Goal: Communication & Community: Share content

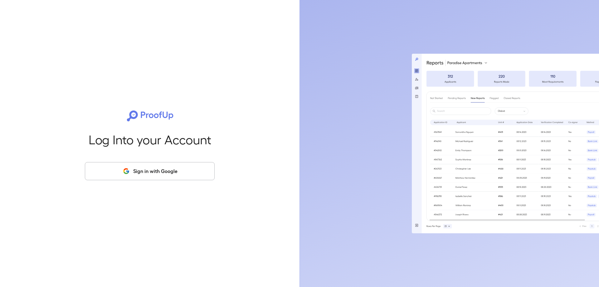
click at [144, 168] on button "Sign in with Google" at bounding box center [150, 171] width 130 height 18
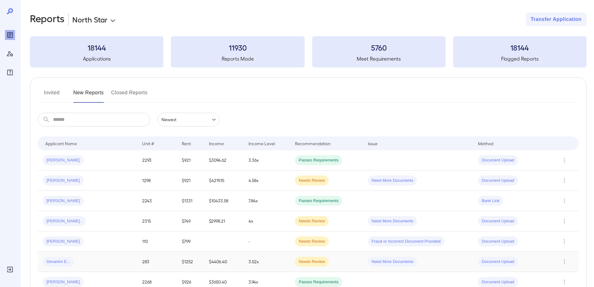
click at [101, 263] on div "Devantre E..." at bounding box center [88, 261] width 90 height 10
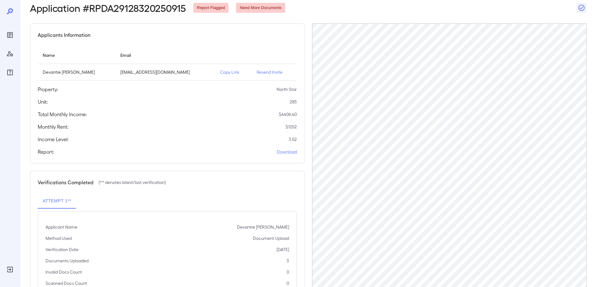
scroll to position [60, 0]
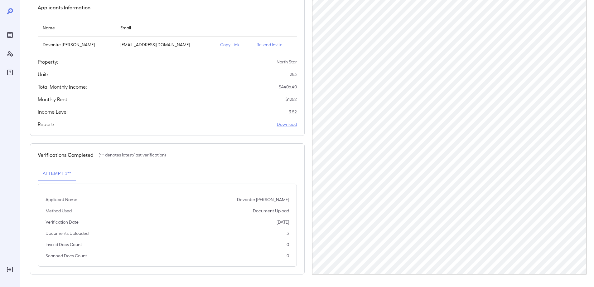
click at [220, 45] on p "Copy Link" at bounding box center [233, 44] width 27 height 6
click at [9, 34] on icon "Reports" at bounding box center [9, 34] width 7 height 7
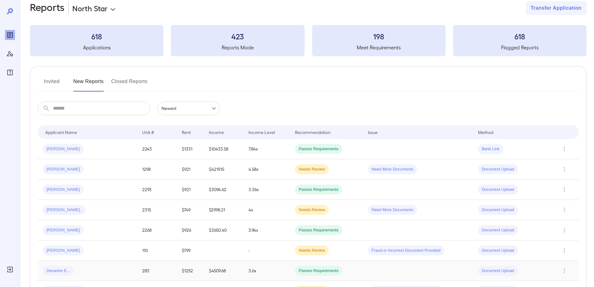
click at [284, 271] on td "3.6x" at bounding box center [267, 271] width 46 height 20
